Goal: Task Accomplishment & Management: Use online tool/utility

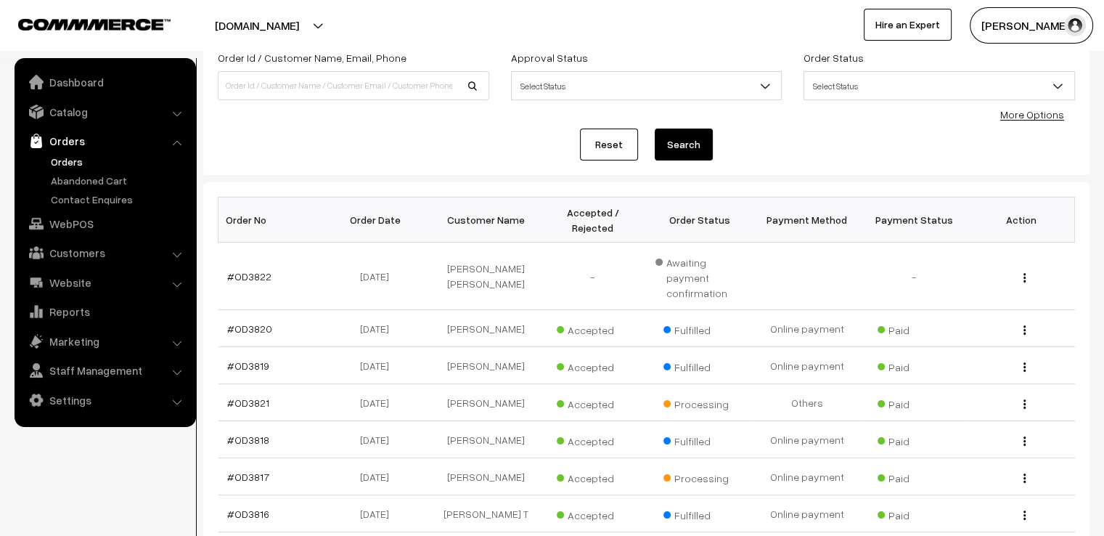
scroll to position [116, 0]
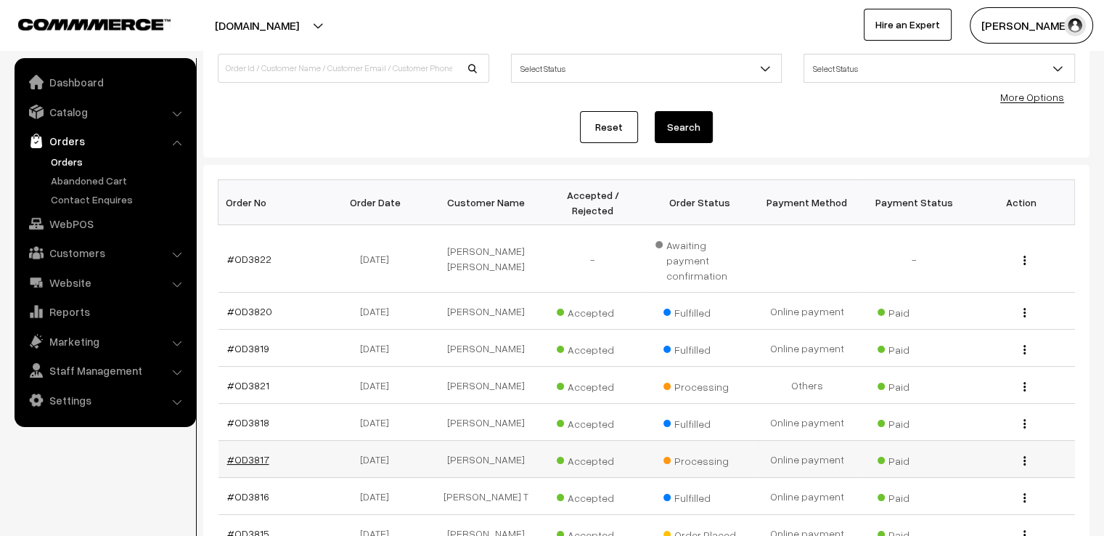
click at [242, 453] on link "#OD3817" at bounding box center [248, 459] width 42 height 12
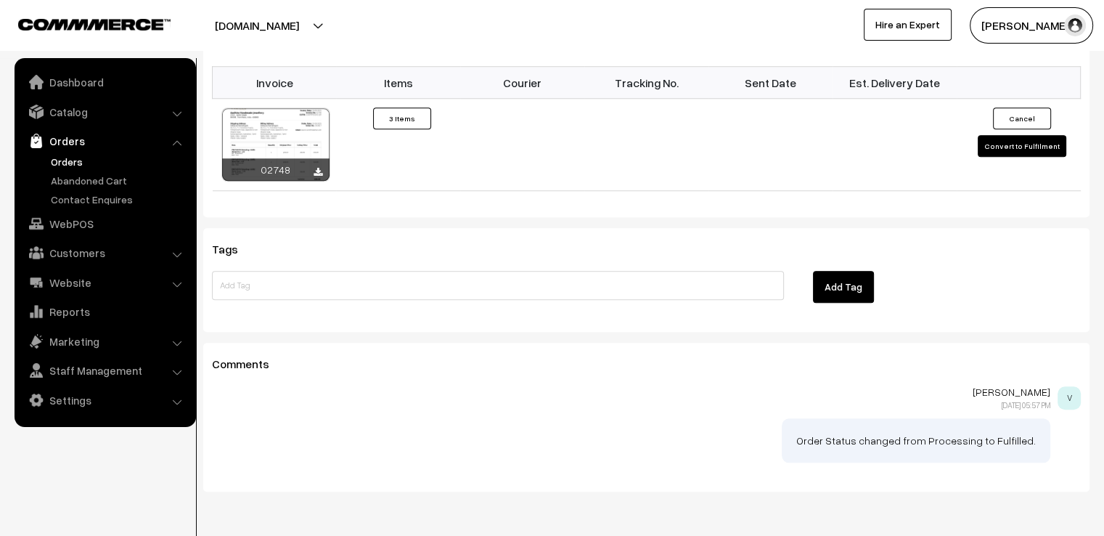
scroll to position [1243, 0]
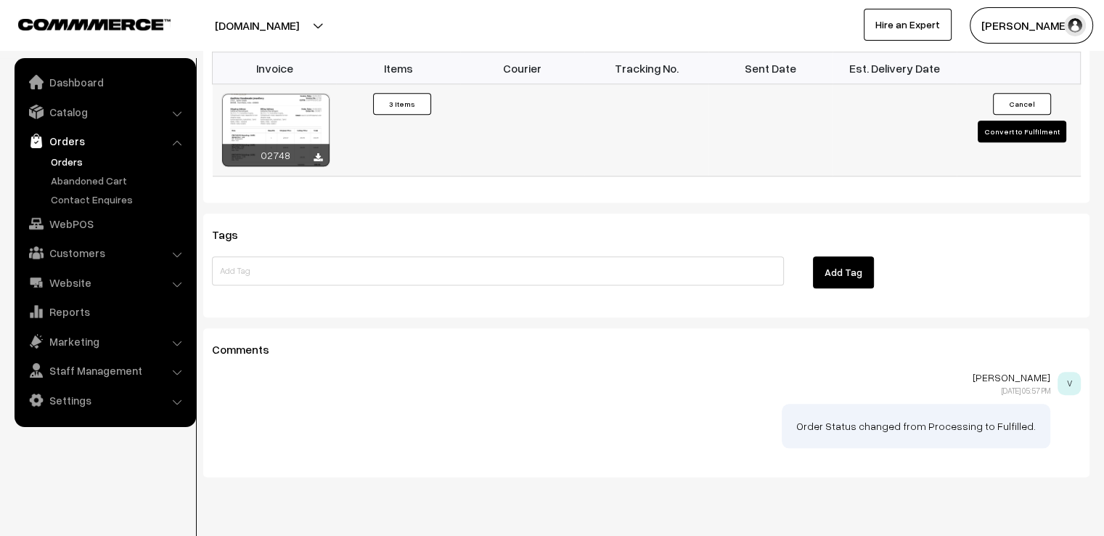
click at [1017, 118] on td "Cancel Convert to Fulfilment" at bounding box center [1019, 130] width 124 height 92
click at [1019, 121] on button "Convert to Fulfilment" at bounding box center [1022, 132] width 89 height 22
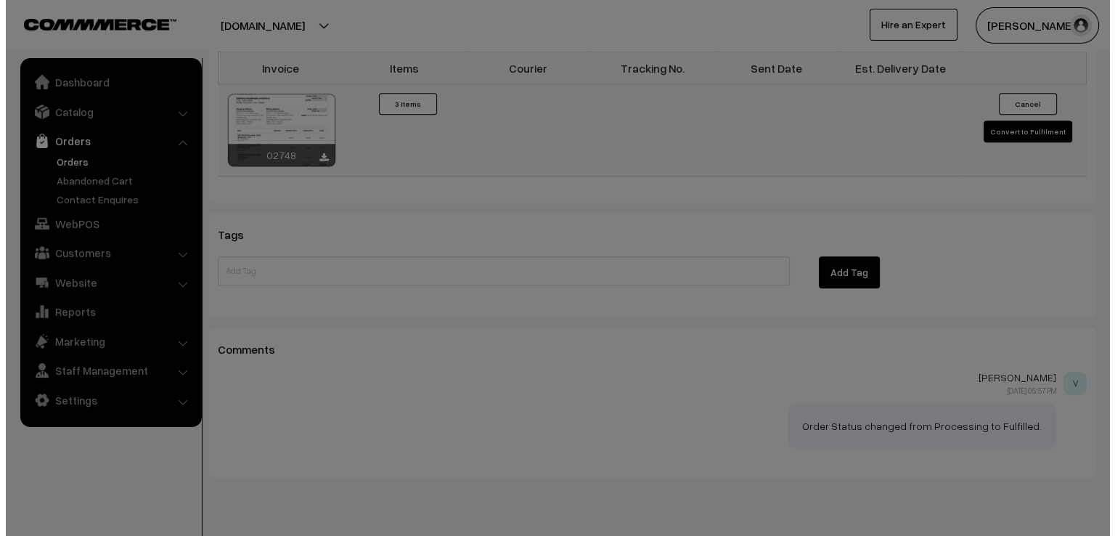
scroll to position [1246, 0]
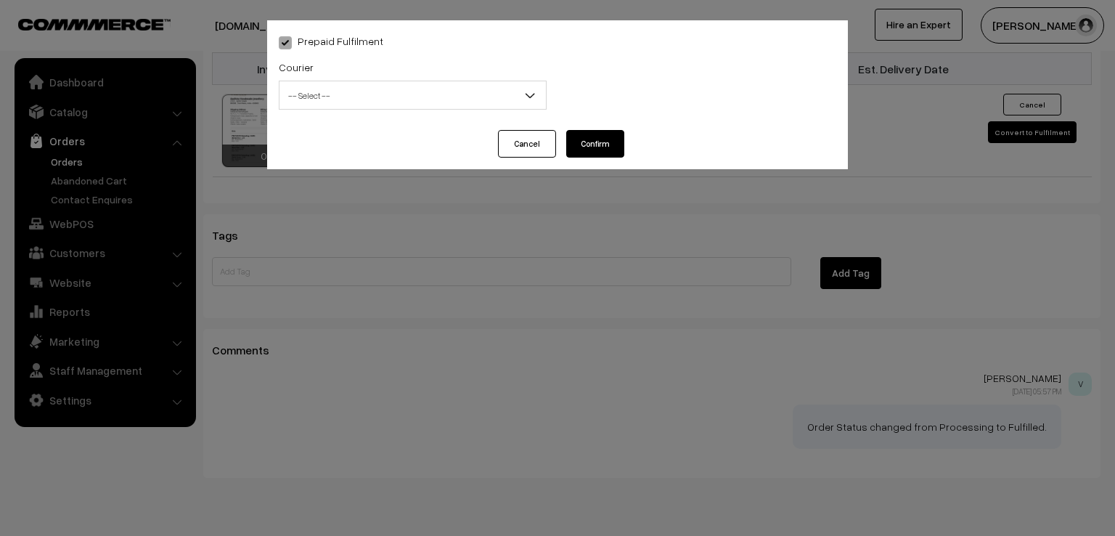
click at [463, 105] on span "-- Select --" at bounding box center [413, 95] width 266 height 25
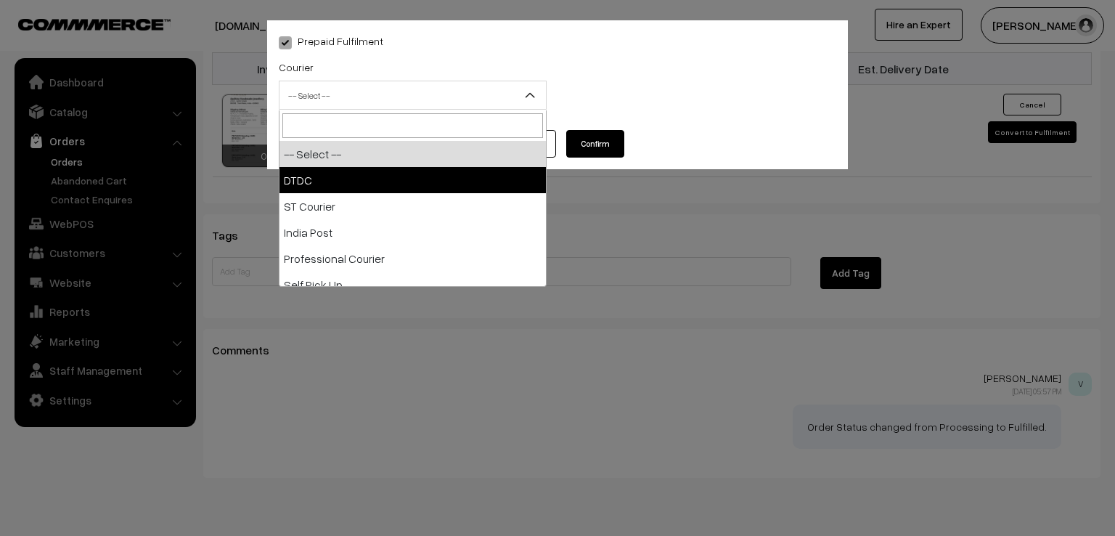
select select "1"
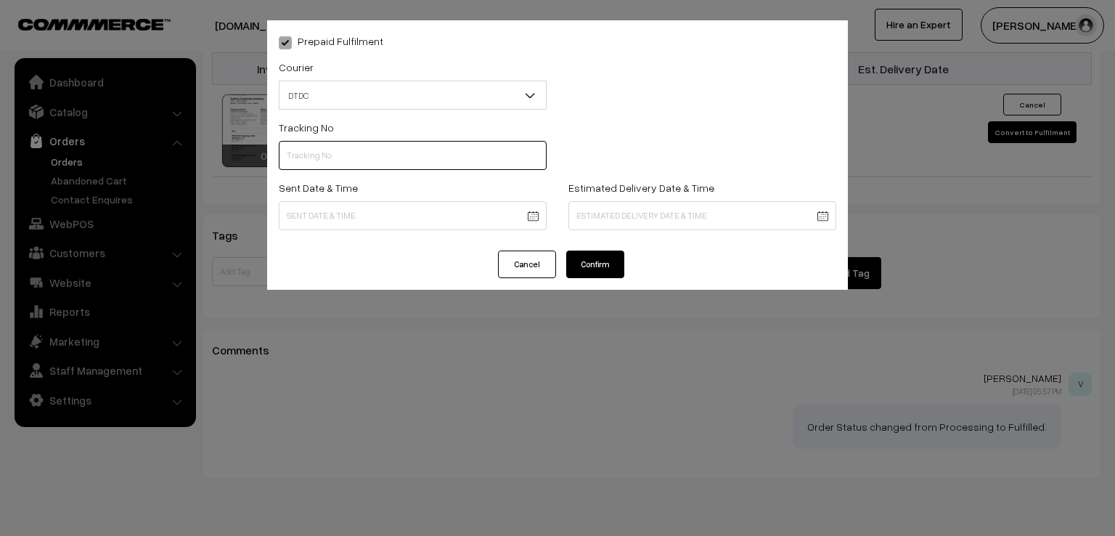
click at [421, 157] on input "text" at bounding box center [413, 155] width 268 height 29
type input "D1007683106"
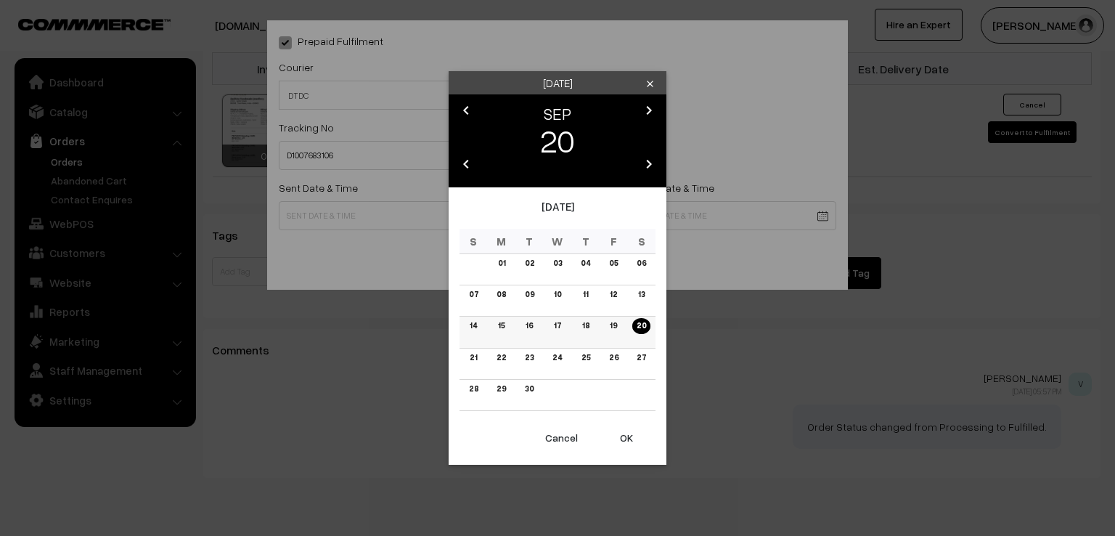
click at [613, 322] on link "19" at bounding box center [614, 325] width 16 height 15
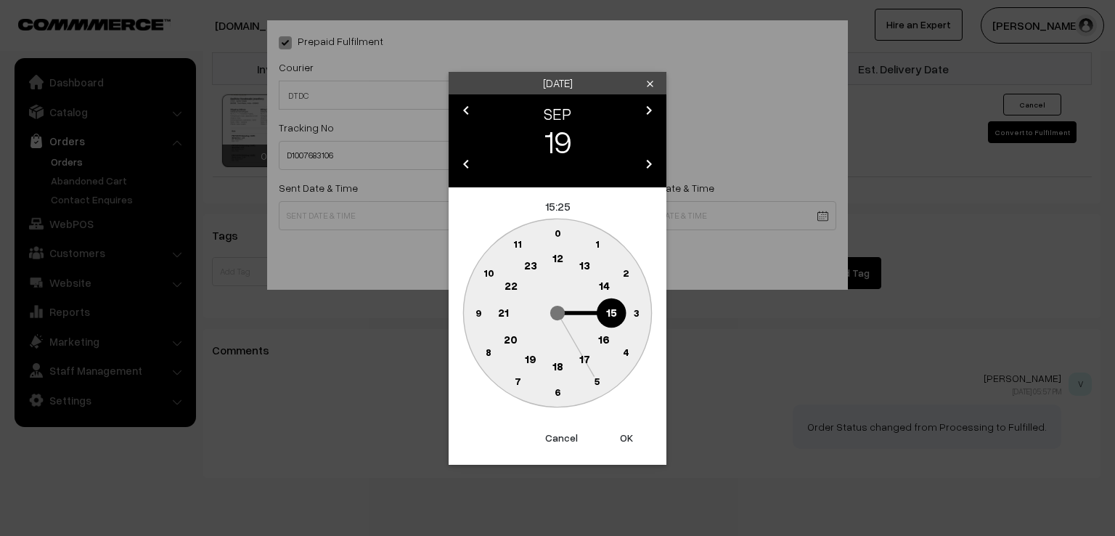
click at [473, 309] on circle at bounding box center [478, 313] width 30 height 30
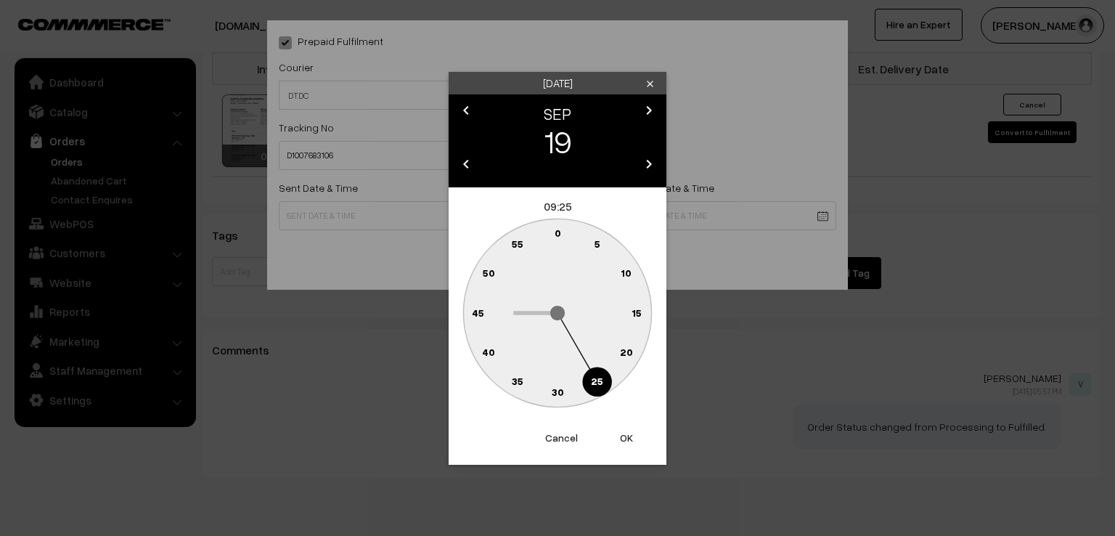
click at [556, 233] on text "0" at bounding box center [558, 233] width 7 height 12
type input "[DATE] 09:00"
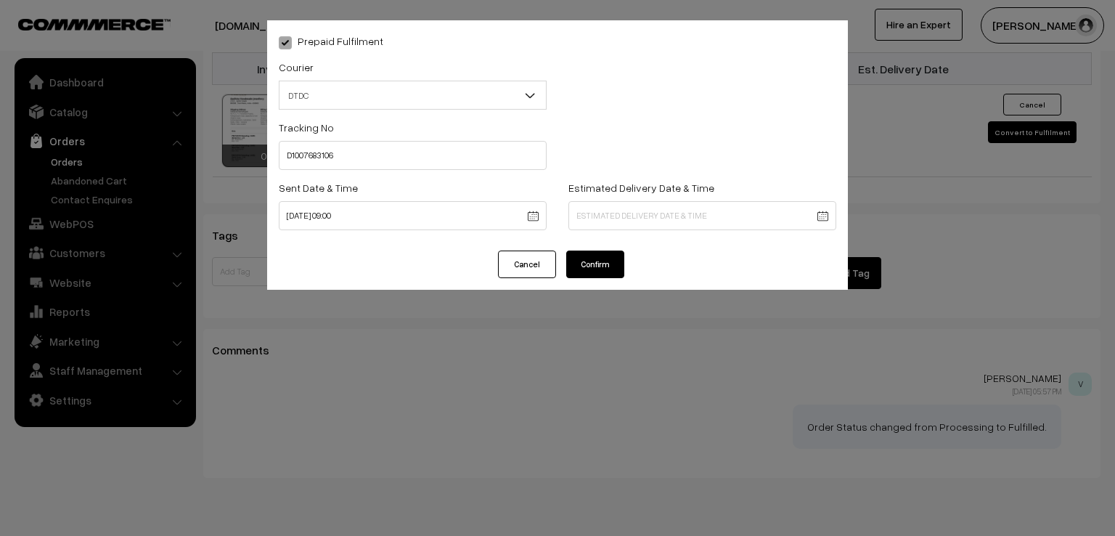
click at [595, 258] on button "Confirm" at bounding box center [595, 265] width 58 height 28
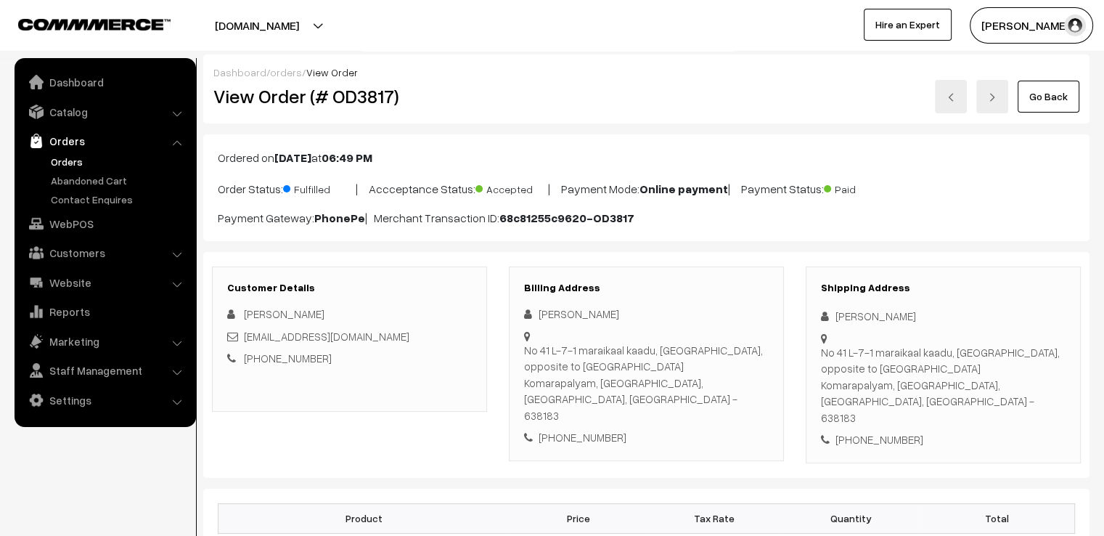
click at [1069, 88] on link "Go Back" at bounding box center [1049, 97] width 62 height 32
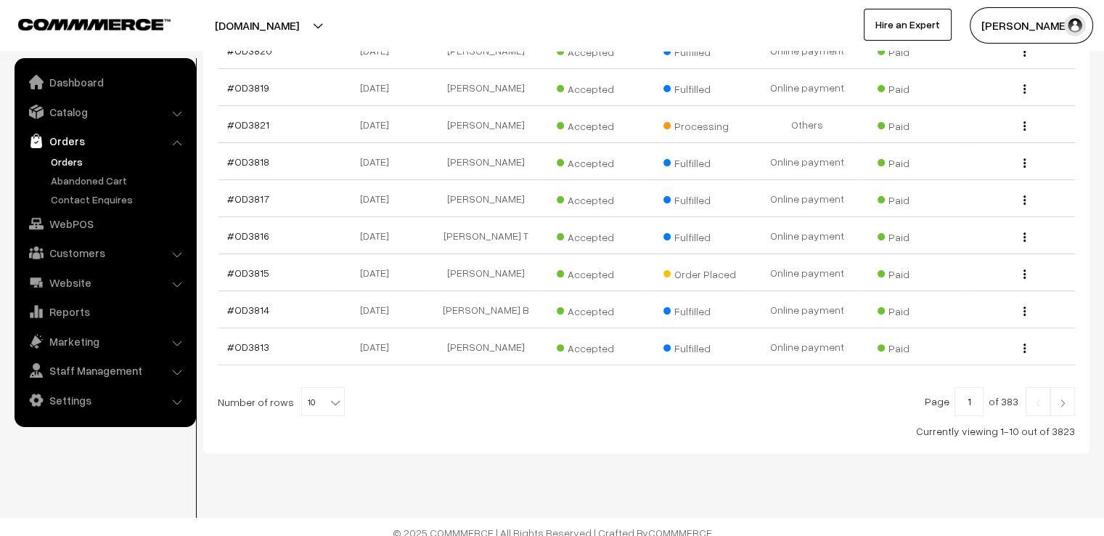
scroll to position [380, 0]
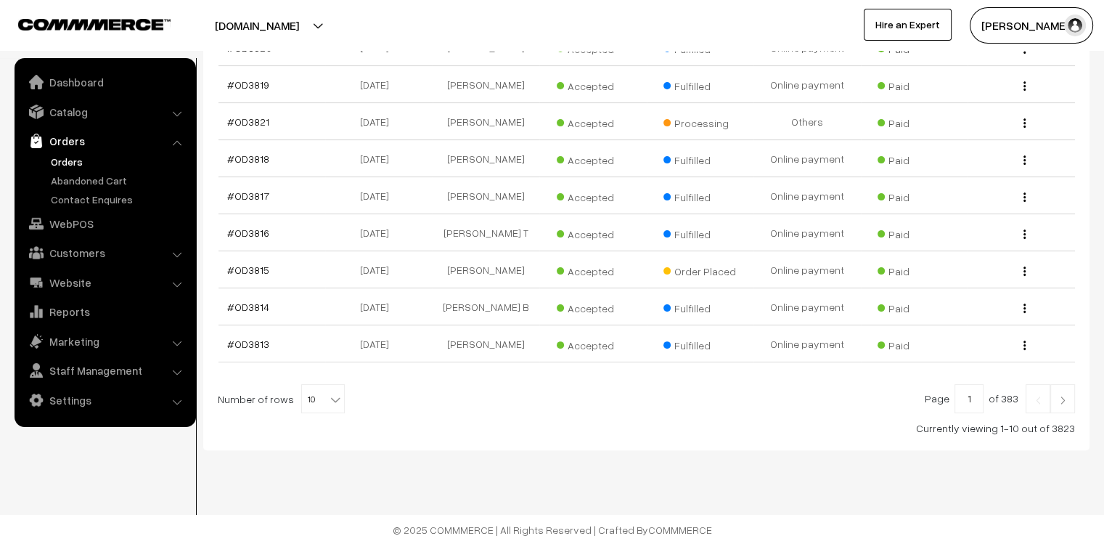
click at [333, 392] on b at bounding box center [335, 399] width 15 height 15
select select "60"
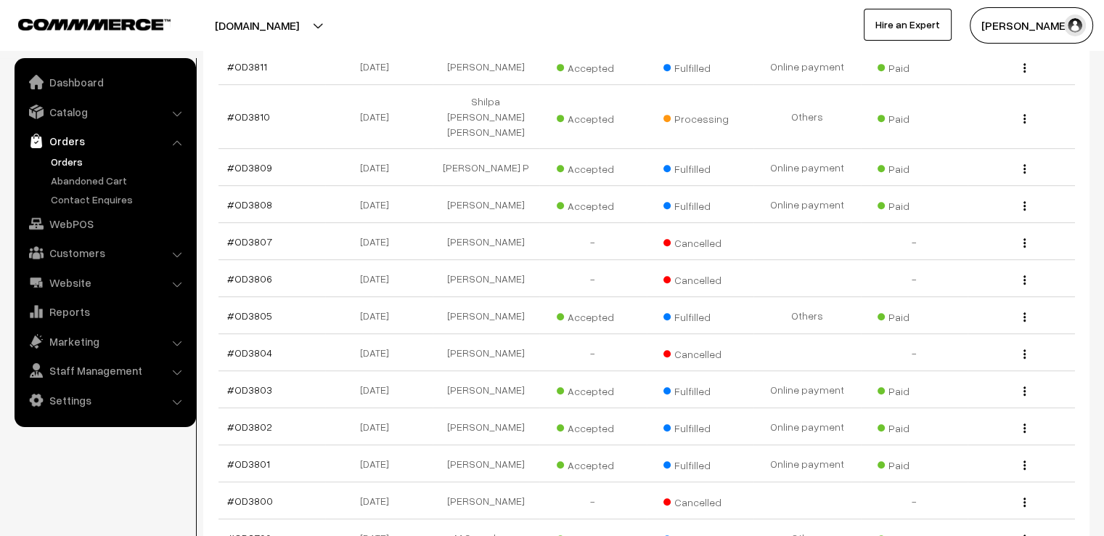
scroll to position [729, 0]
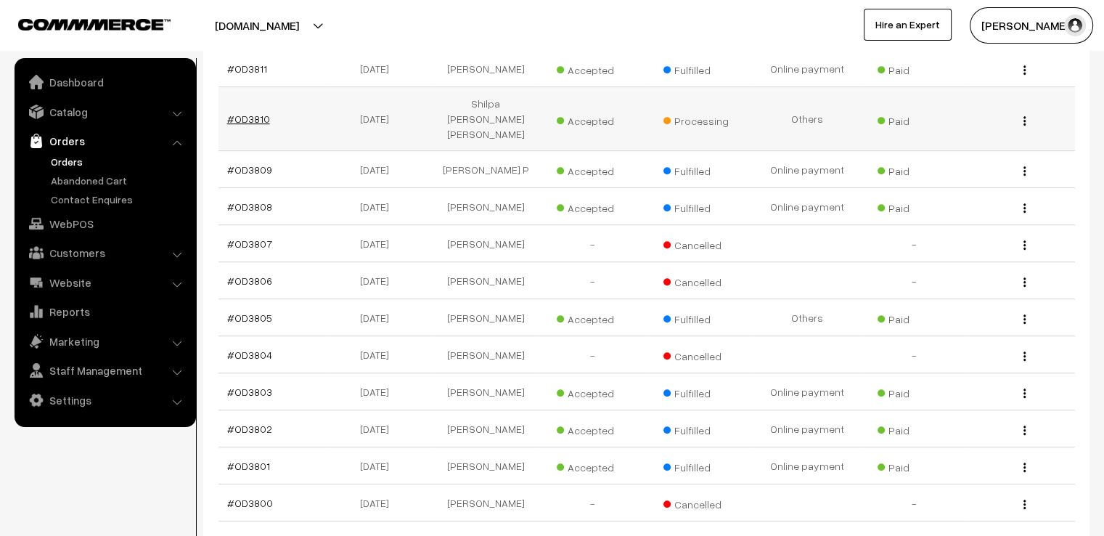
click at [244, 113] on link "#OD3810" at bounding box center [248, 119] width 43 height 12
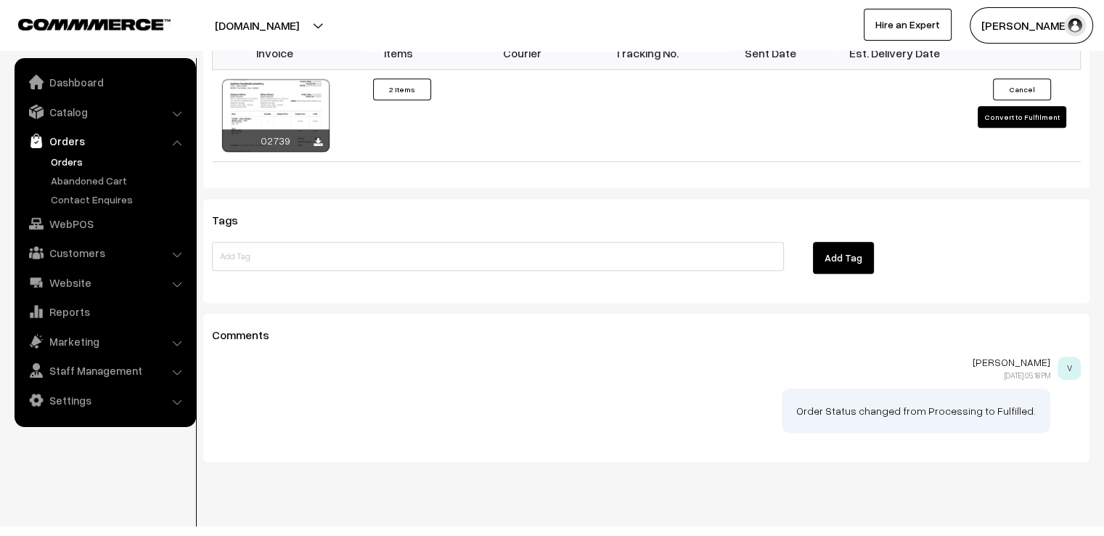
scroll to position [1114, 0]
click at [1043, 105] on button "Convert to Fulfilment" at bounding box center [1022, 116] width 89 height 22
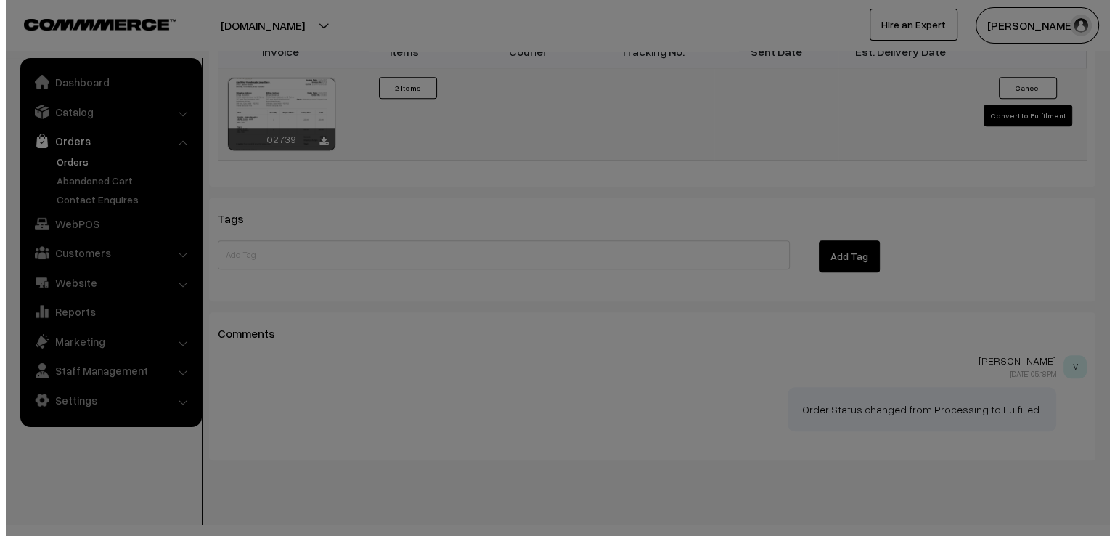
scroll to position [1116, 0]
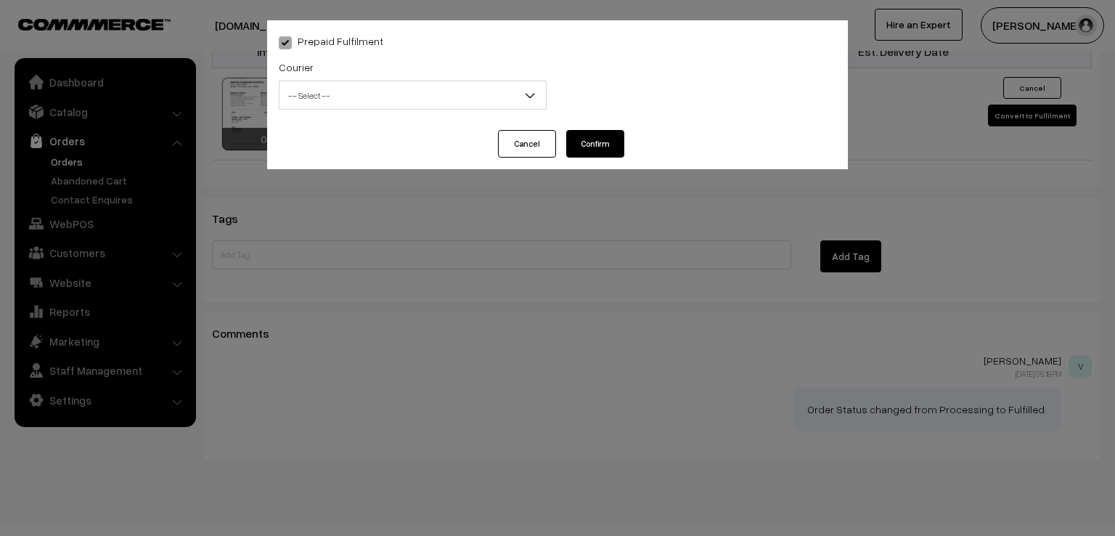
click at [437, 94] on span "-- Select --" at bounding box center [413, 95] width 266 height 25
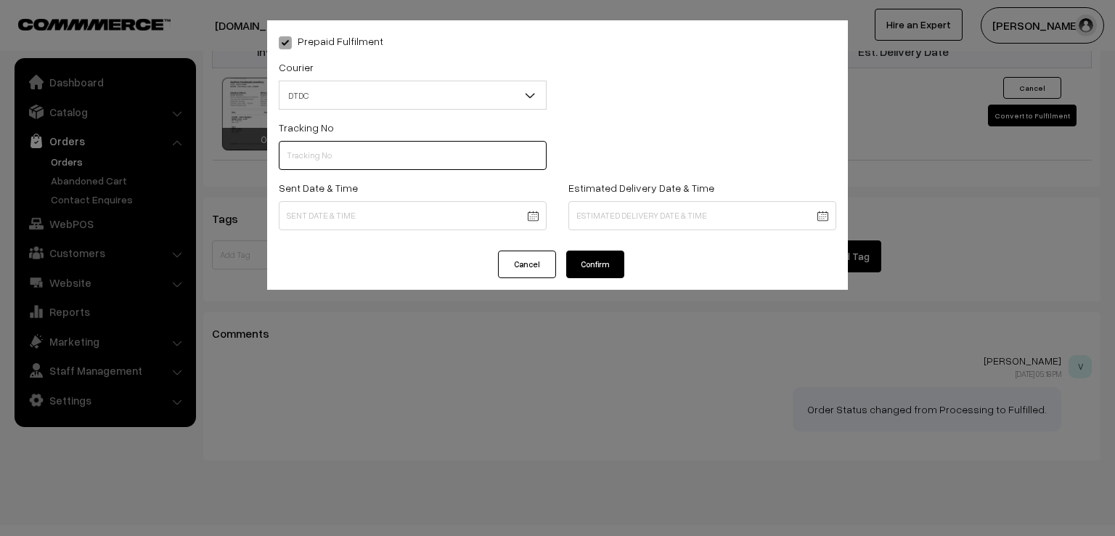
click at [415, 160] on input "text" at bounding box center [413, 155] width 268 height 29
click at [382, 94] on span "DTDC" at bounding box center [413, 95] width 266 height 25
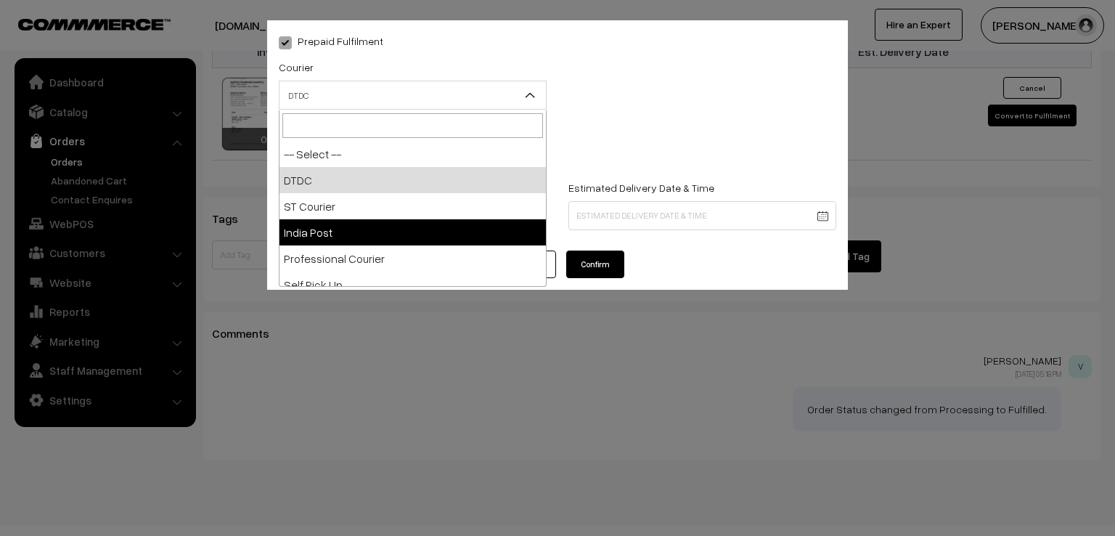
select select "3"
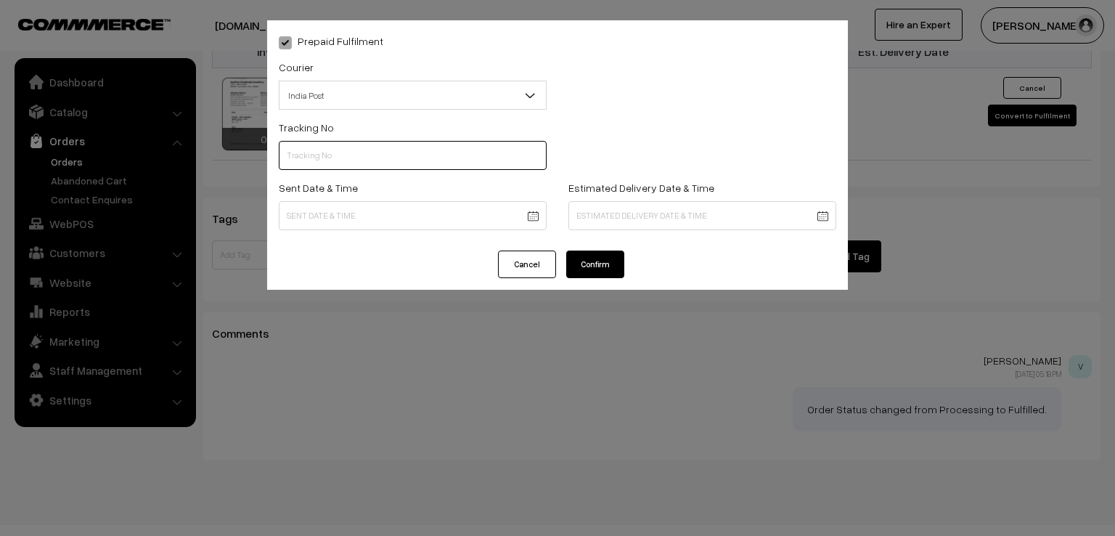
click at [381, 152] on input "text" at bounding box center [413, 155] width 268 height 29
type input "ET803255151IN"
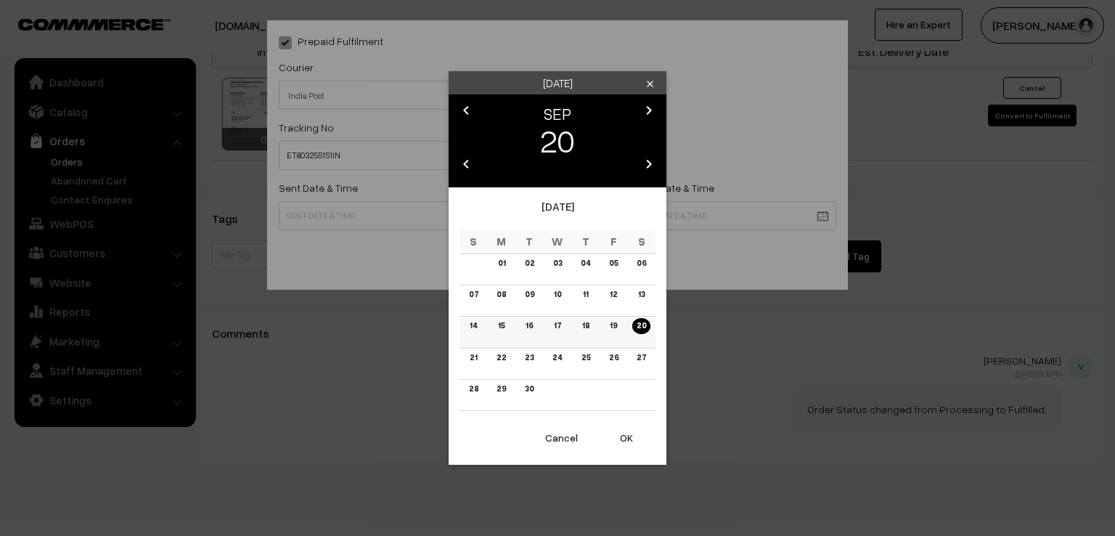
click at [608, 324] on link "19" at bounding box center [614, 325] width 16 height 15
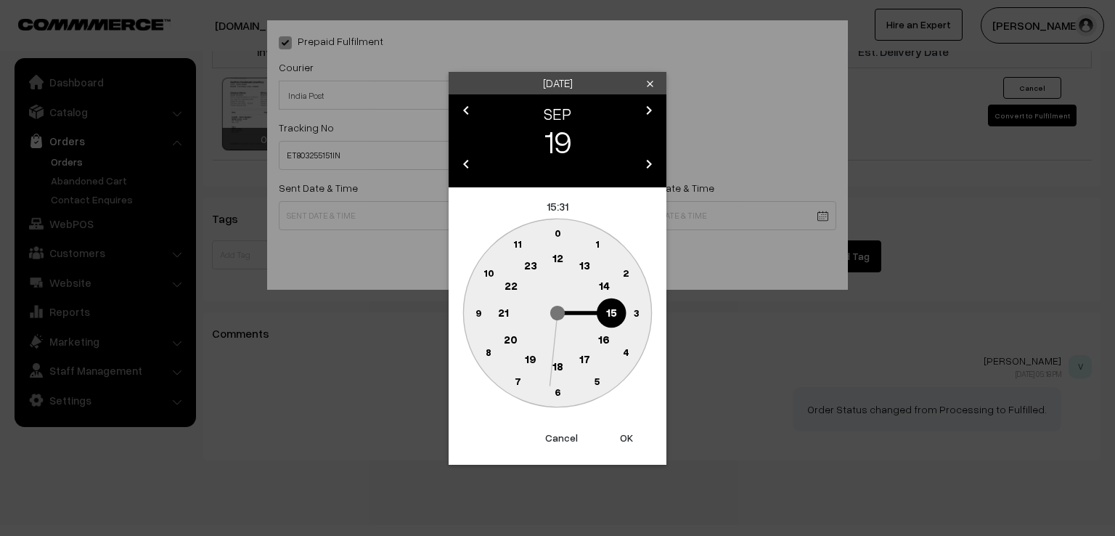
click at [473, 314] on circle at bounding box center [478, 313] width 30 height 30
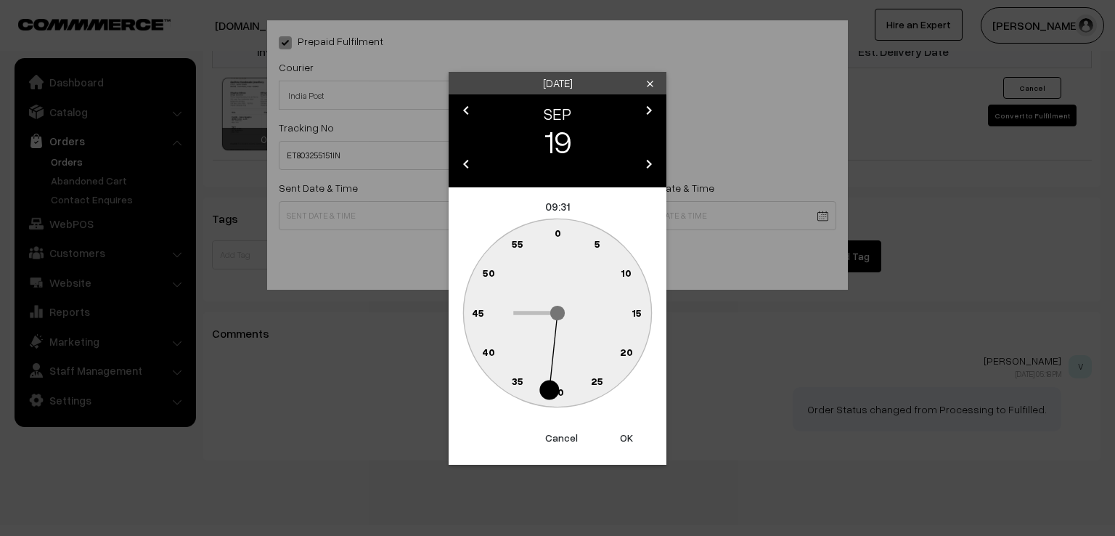
click at [557, 227] on text "0" at bounding box center [558, 233] width 7 height 12
type input "19-09-2025 09:00"
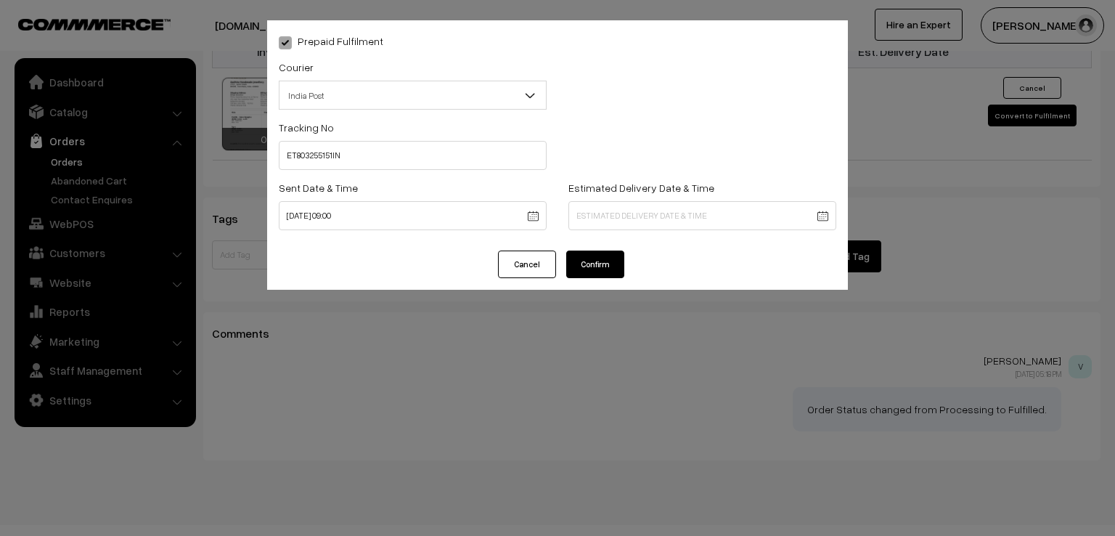
click at [590, 262] on button "Confirm" at bounding box center [595, 265] width 58 height 28
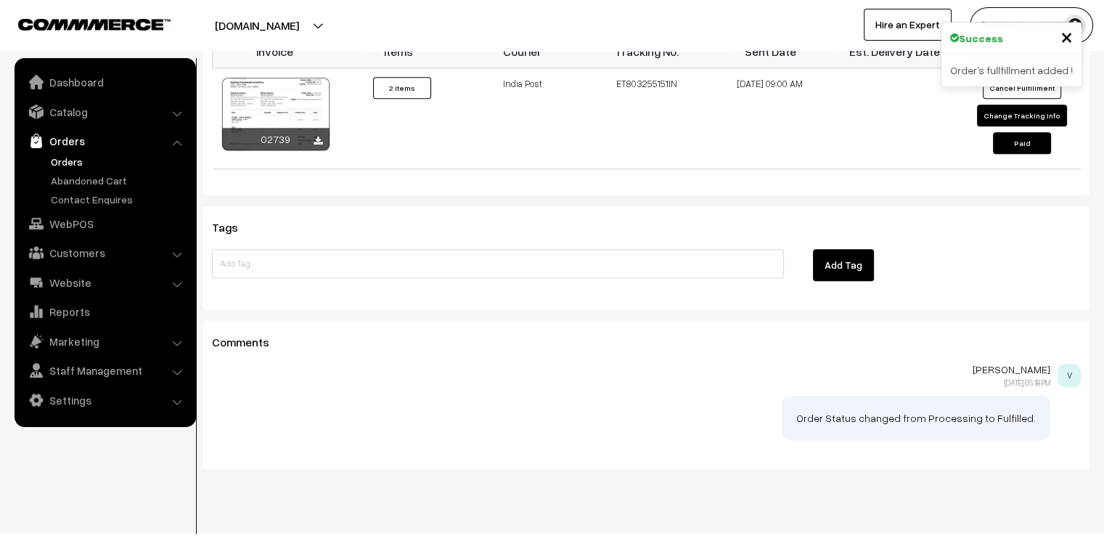
scroll to position [1114, 0]
